Goal: Task Accomplishment & Management: Manage account settings

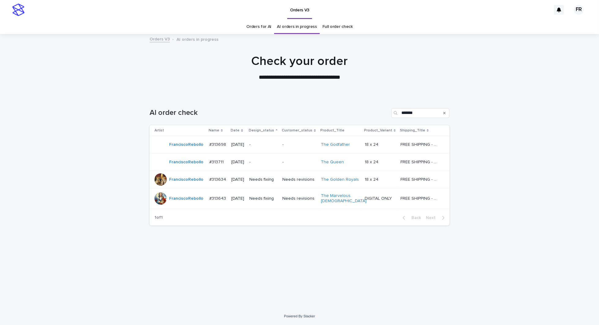
click at [256, 180] on td "Needs fixing" at bounding box center [263, 179] width 33 height 17
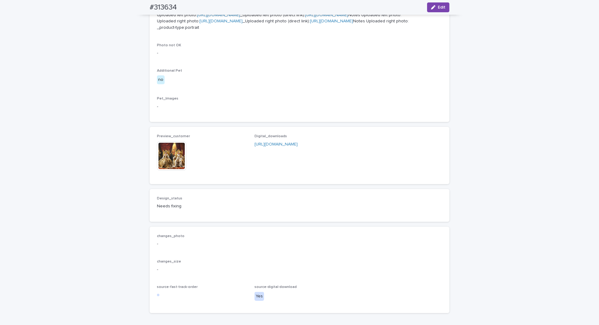
scroll to position [275, 0]
click at [163, 170] on img at bounding box center [171, 154] width 29 height 29
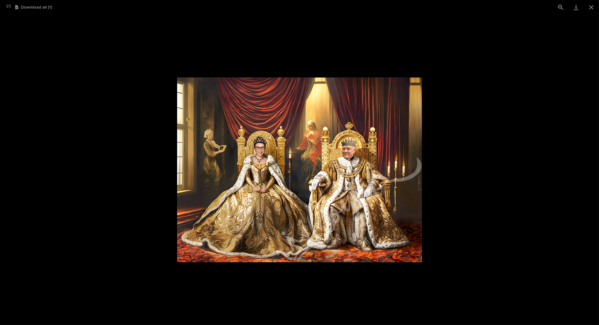
click at [134, 212] on picture at bounding box center [299, 169] width 599 height 310
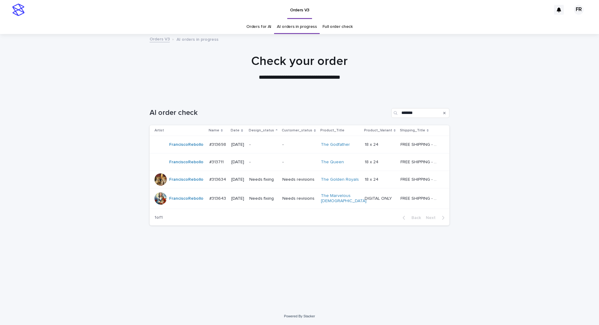
click at [270, 190] on td "Needs fixing" at bounding box center [263, 198] width 33 height 21
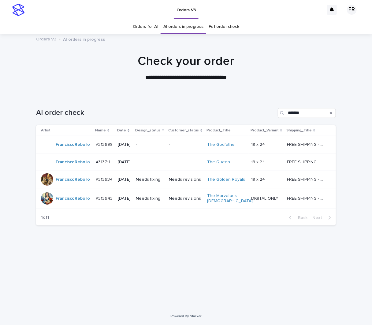
click at [121, 103] on div "AI order check *******" at bounding box center [186, 110] width 300 height 29
drag, startPoint x: 111, startPoint y: 82, endPoint x: 128, endPoint y: 99, distance: 23.6
click at [112, 82] on div at bounding box center [186, 64] width 372 height 61
click at [176, 162] on p "-" at bounding box center [185, 161] width 33 height 5
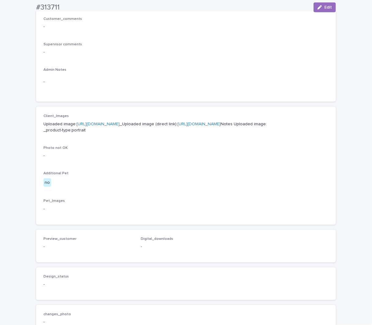
scroll to position [214, 0]
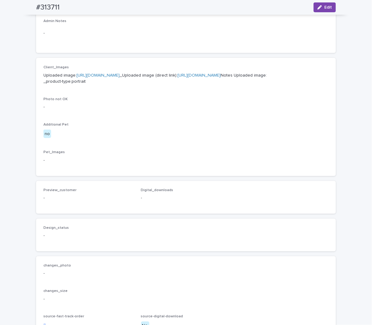
click at [177, 77] on link "[URL][DOMAIN_NAME]" at bounding box center [198, 75] width 43 height 4
click at [228, 115] on div "Photo not OK -" at bounding box center [185, 106] width 285 height 18
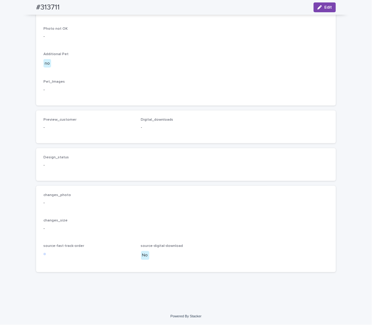
scroll to position [316, 0]
click at [202, 84] on p "Pet_Images" at bounding box center [185, 82] width 285 height 4
click at [318, 10] on button "Edit" at bounding box center [325, 7] width 22 height 10
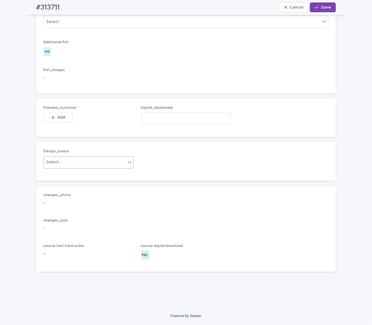
scroll to position [333, 0]
click at [80, 163] on div "Select..." at bounding box center [85, 162] width 82 height 10
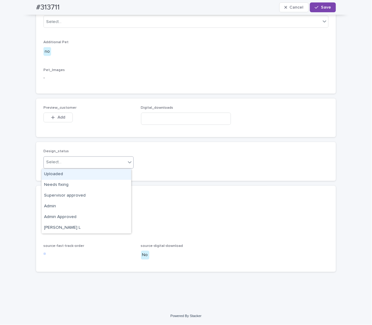
click at [63, 174] on div "Uploaded" at bounding box center [87, 174] width 90 height 11
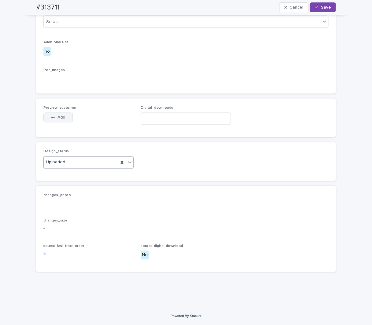
click at [57, 115] on button "Add" at bounding box center [57, 118] width 29 height 10
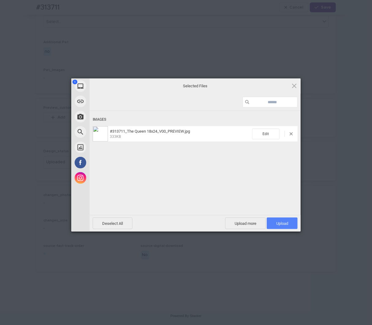
click at [283, 222] on span "Upload 1" at bounding box center [282, 223] width 12 height 5
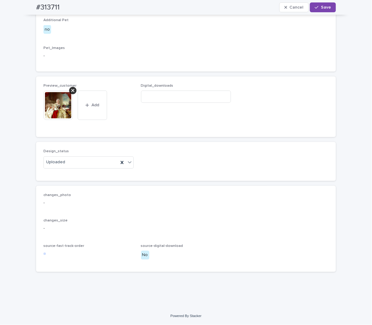
scroll to position [344, 0]
click at [317, 6] on div "button" at bounding box center [318, 7] width 6 height 4
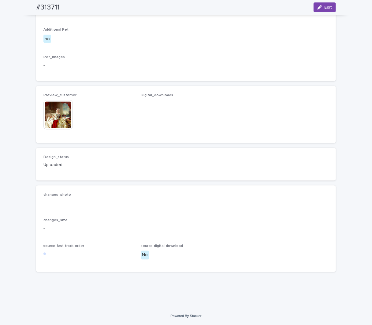
scroll to position [337, 0]
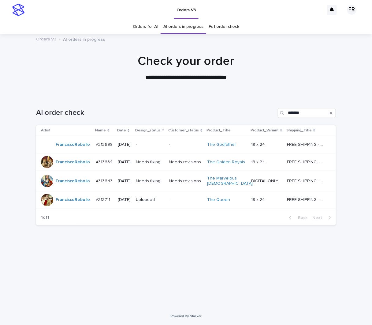
click at [150, 140] on div "-" at bounding box center [150, 145] width 28 height 10
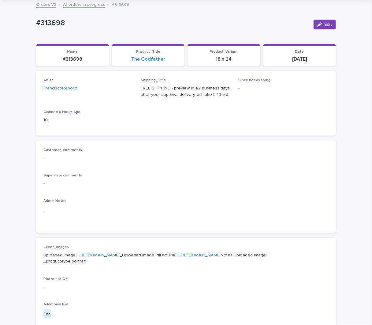
scroll to position [61, 0]
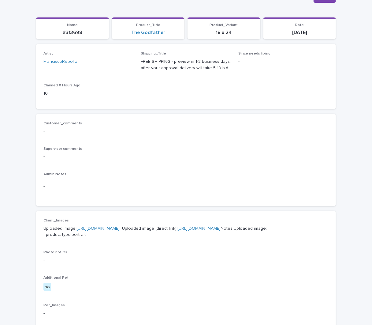
click at [177, 230] on link "[URL][DOMAIN_NAME]" at bounding box center [198, 228] width 43 height 4
click at [171, 174] on p "Admin Notes" at bounding box center [185, 174] width 285 height 4
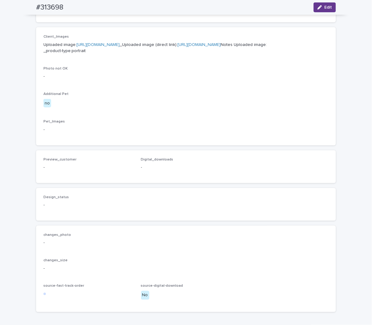
click at [322, 6] on div "button" at bounding box center [321, 7] width 7 height 4
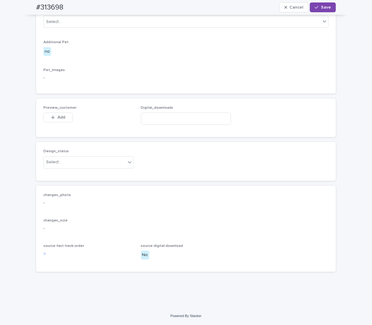
scroll to position [333, 0]
click at [58, 167] on div "Select..." at bounding box center [85, 162] width 82 height 10
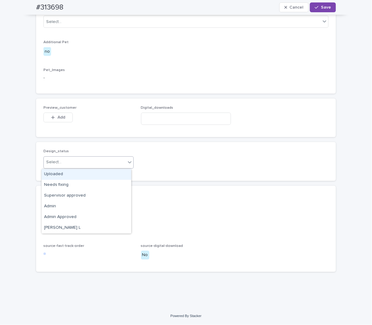
click at [56, 172] on div "Uploaded" at bounding box center [87, 174] width 90 height 11
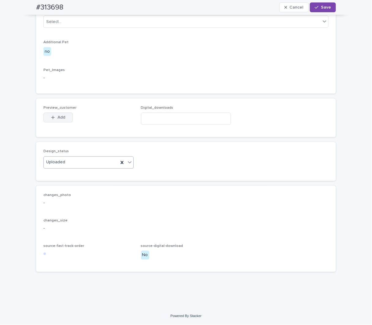
click at [58, 117] on span "Add" at bounding box center [62, 117] width 8 height 4
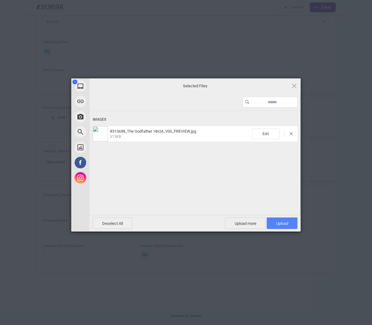
click at [283, 220] on span "Upload 1" at bounding box center [282, 223] width 31 height 12
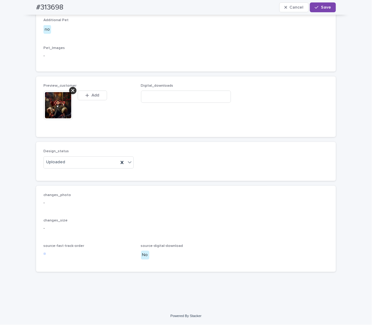
scroll to position [344, 0]
click at [321, 8] on span "Save" at bounding box center [326, 7] width 10 height 4
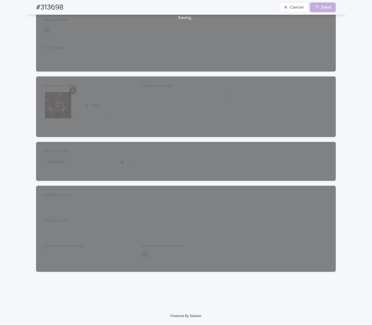
scroll to position [337, 0]
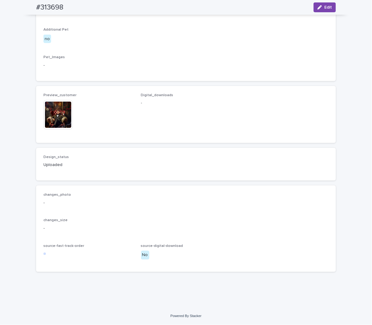
click at [172, 131] on span "Digital_downloads -" at bounding box center [186, 114] width 90 height 42
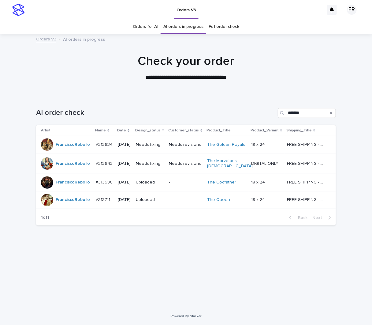
click at [136, 102] on div "AI order check *******" at bounding box center [186, 110] width 300 height 29
click at [149, 144] on p "Needs fixing" at bounding box center [150, 144] width 28 height 5
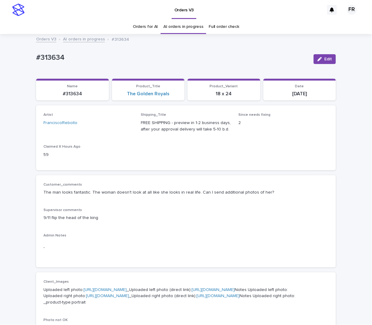
click at [68, 93] on p "#313634" at bounding box center [72, 94] width 65 height 6
copy p "313634"
click at [22, 66] on div "Loading... Saving… Loading... Saving… #313634 Edit #313634 Edit Sorry, there wa…" at bounding box center [186, 329] width 372 height 588
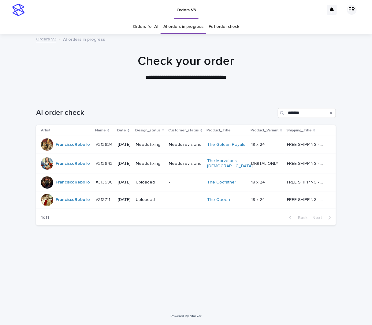
click at [105, 92] on div at bounding box center [186, 64] width 372 height 61
click at [157, 166] on div "Needs fixing" at bounding box center [150, 163] width 28 height 10
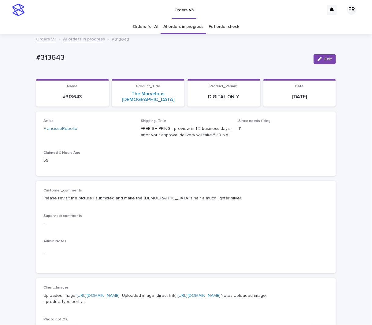
click at [132, 159] on div "Artist [PERSON_NAME] Shipping_Title FREE SHIPPING - preview in 1-2 business day…" at bounding box center [185, 144] width 285 height 50
click at [69, 93] on div "#313643" at bounding box center [72, 96] width 65 height 7
copy p "313643"
click at [327, 59] on span "Edit" at bounding box center [328, 59] width 8 height 4
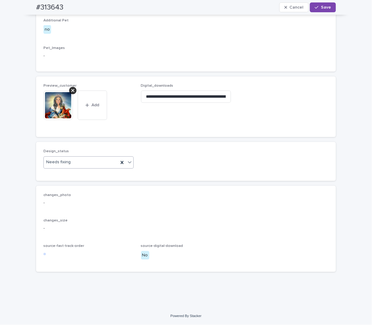
scroll to position [362, 0]
click at [71, 94] on div at bounding box center [60, 105] width 34 height 29
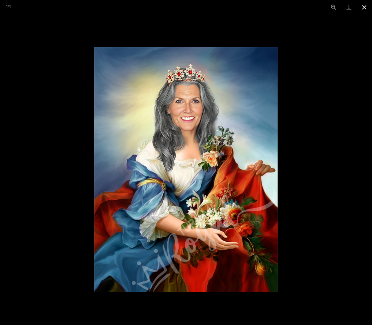
click at [364, 11] on button "Close gallery" at bounding box center [364, 7] width 15 height 14
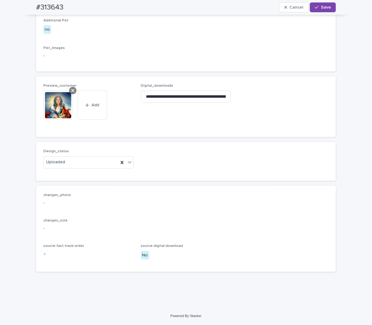
click at [69, 91] on div at bounding box center [72, 90] width 7 height 7
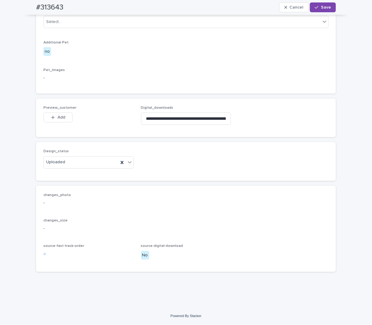
scroll to position [339, 0]
click at [55, 109] on span "Preview_customer" at bounding box center [59, 108] width 33 height 4
click at [58, 118] on span "Add" at bounding box center [62, 117] width 8 height 4
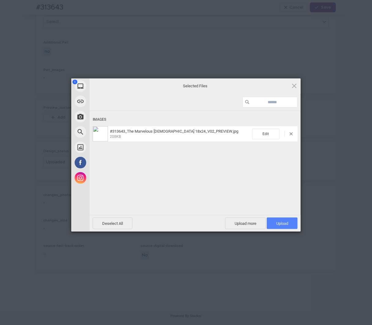
click at [279, 221] on span "Upload 1" at bounding box center [282, 223] width 12 height 5
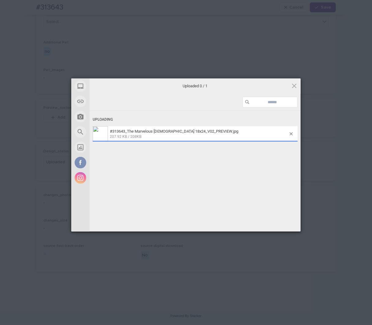
scroll to position [350, 0]
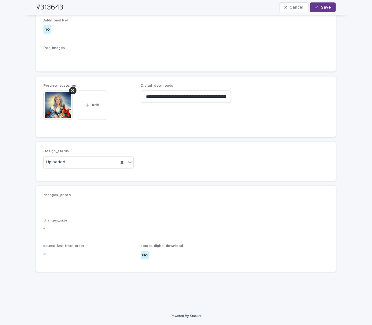
click at [323, 6] on span "Save" at bounding box center [326, 7] width 10 height 4
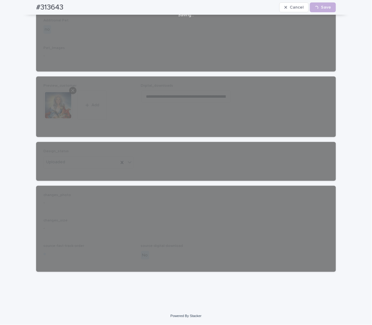
click at [57, 6] on h2 "#313643" at bounding box center [49, 7] width 27 height 9
click at [56, 6] on h2 "#313643" at bounding box center [49, 7] width 27 height 9
click at [52, 7] on h2 "#313643" at bounding box center [49, 7] width 27 height 9
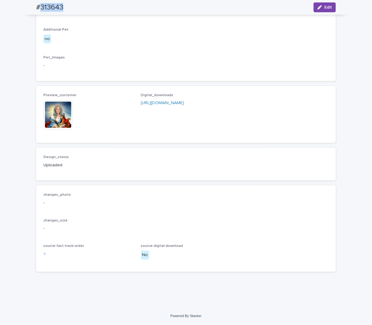
copy h2 "313643"
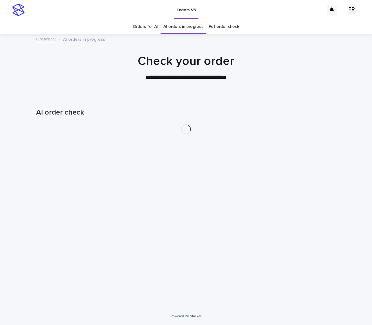
click at [106, 83] on div at bounding box center [186, 64] width 372 height 61
